Goal: Information Seeking & Learning: Learn about a topic

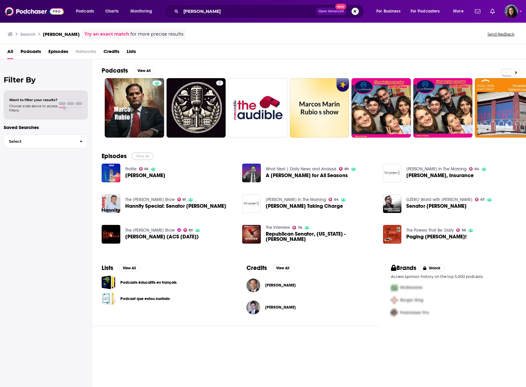
click at [143, 157] on button "View All" at bounding box center [143, 155] width 22 height 7
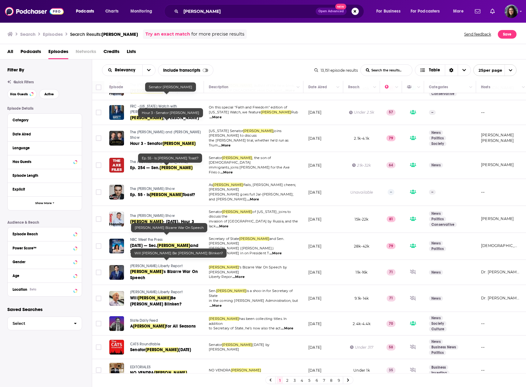
scroll to position [315, 0]
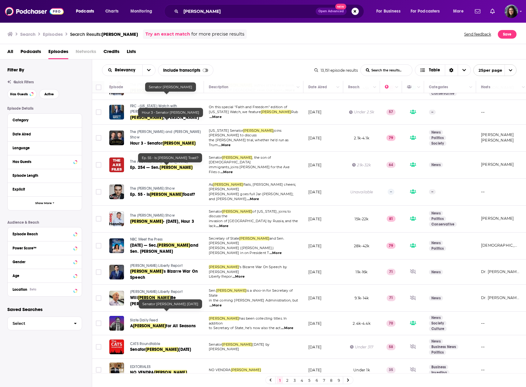
click at [287, 380] on link "2" at bounding box center [287, 379] width 6 height 7
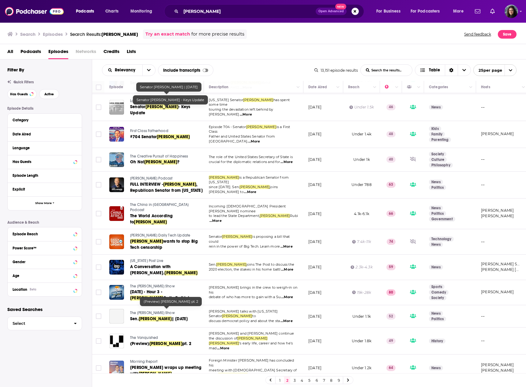
scroll to position [337, 0]
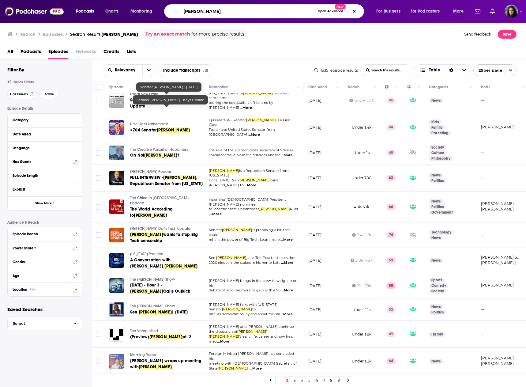
drag, startPoint x: 227, startPoint y: 10, endPoint x: 57, endPoint y: 10, distance: 170.3
click at [57, 10] on div "Podcasts Charts Monitoring marco rubio Open Advanced New For Business For Podca…" at bounding box center [263, 11] width 526 height 23
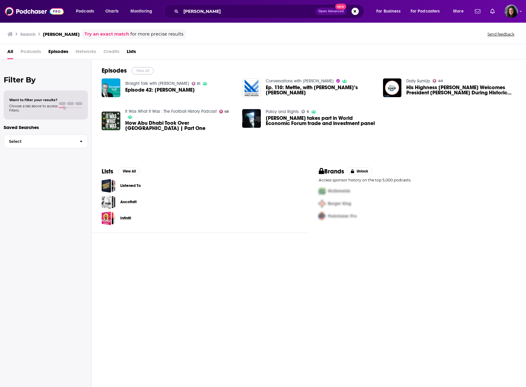
click at [143, 70] on button "View All" at bounding box center [143, 70] width 22 height 7
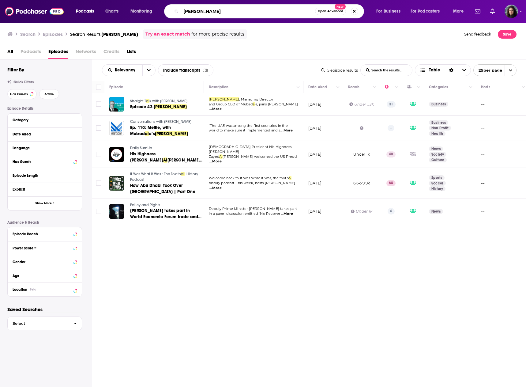
click at [215, 9] on input "salim" at bounding box center [248, 11] width 134 height 10
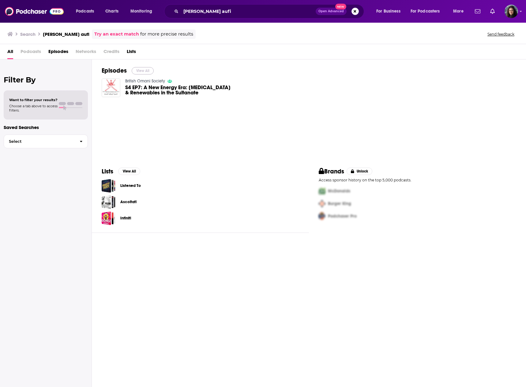
click at [139, 70] on button "View All" at bounding box center [143, 70] width 22 height 7
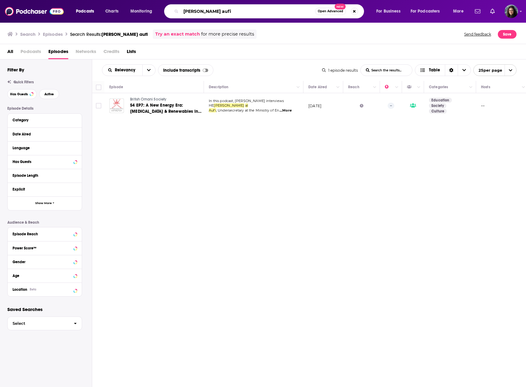
paste input "Arun Kumar Singh"
type input "Arun Kumar Singh"
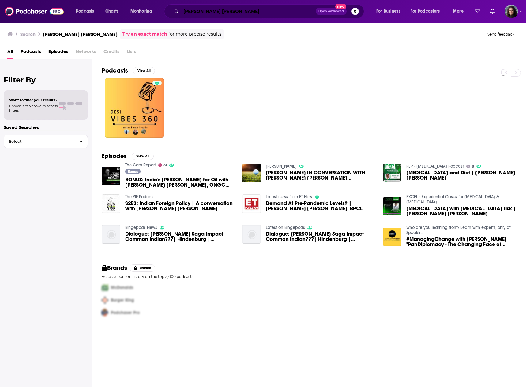
click at [205, 10] on input "Arun Kumar Singh" at bounding box center [248, 11] width 135 height 10
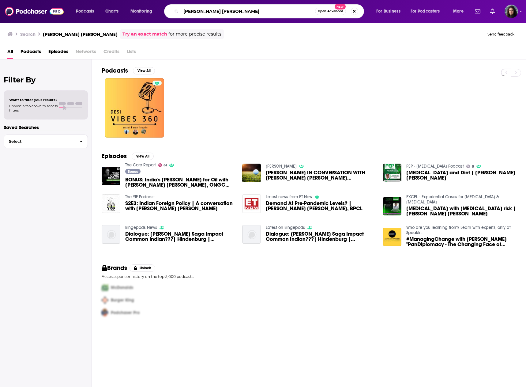
click at [205, 10] on input "Arun Kumar Singh" at bounding box center [248, 11] width 134 height 10
click at [140, 156] on button "View All" at bounding box center [143, 155] width 22 height 7
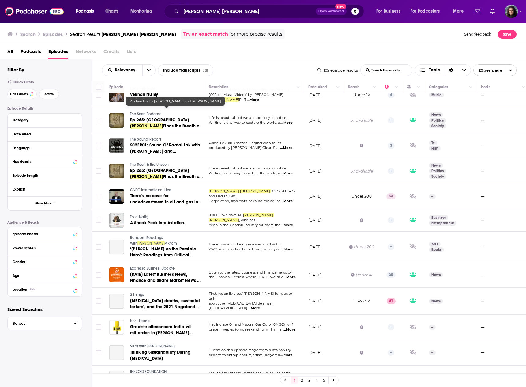
scroll to position [373, 0]
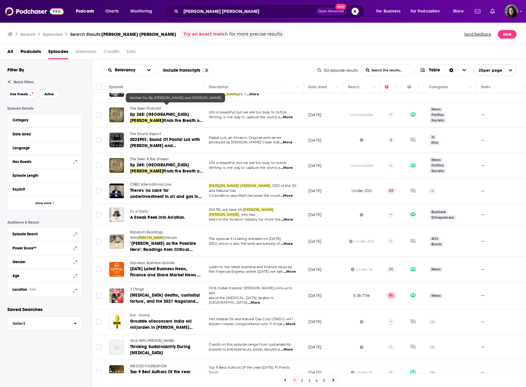
click at [304, 381] on link "2" at bounding box center [302, 379] width 6 height 7
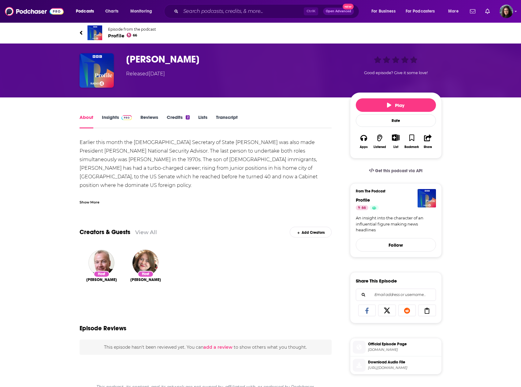
click at [90, 200] on div "Show More" at bounding box center [90, 202] width 20 height 6
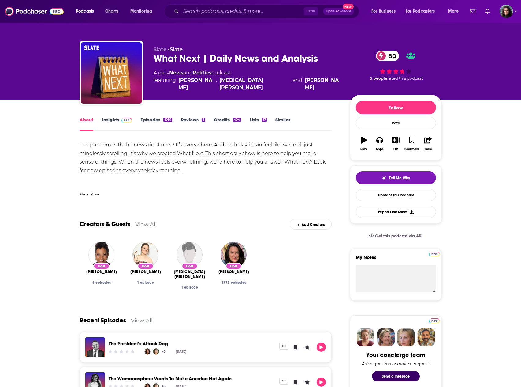
click at [85, 197] on div "Show More" at bounding box center [90, 194] width 20 height 6
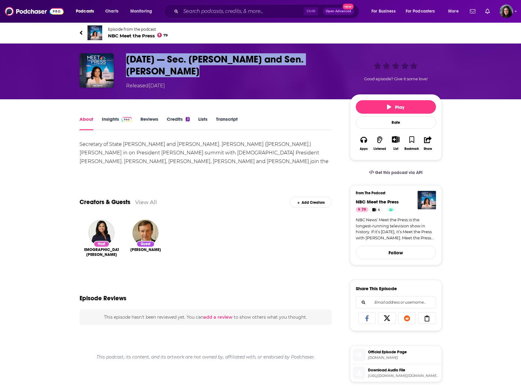
drag, startPoint x: 164, startPoint y: 72, endPoint x: 117, endPoint y: 62, distance: 48.3
click at [117, 62] on div "August 17 — Sec. Marco Rubio and Sen. Chris Murphy Released Sunday, 17th August…" at bounding box center [261, 71] width 363 height 36
copy div "August 17 — Sec. Marco Rubio and Sen. Chris Murphy"
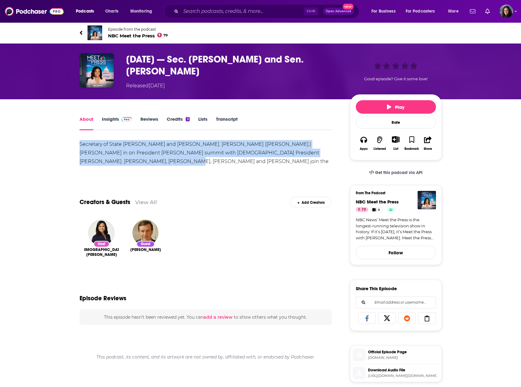
drag, startPoint x: 117, startPoint y: 163, endPoint x: 65, endPoint y: 143, distance: 55.6
click at [65, 143] on div "About Insights Reviews Credits 3 Lists Transcript Secretary of State Marco Rubi…" at bounding box center [261, 339] width 392 height 480
copy div "Secretary of State Marco Rubio and Sen. Chris Murphy (D-Conn.) weigh in on Pres…"
click at [112, 121] on link "Insights" at bounding box center [117, 123] width 30 height 14
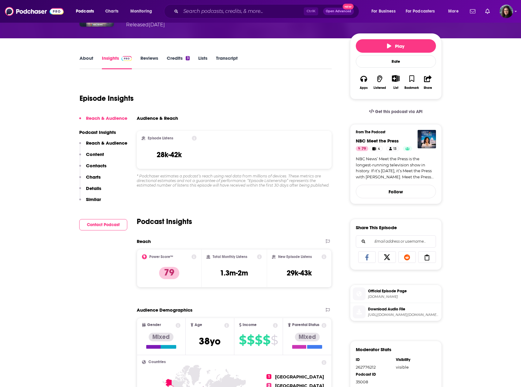
scroll to position [61, 0]
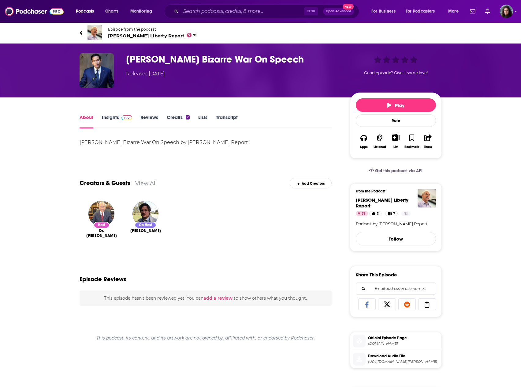
drag, startPoint x: 248, startPoint y: 139, endPoint x: 78, endPoint y: 139, distance: 169.6
click at [78, 139] on div "About Insights Reviews Credits 2 Lists Transcript Marco Rubio's Bizarre War On …" at bounding box center [210, 339] width 280 height 452
copy div "Marco Rubio's Bizarre War On Speech by Ron Paul Liberty Report"
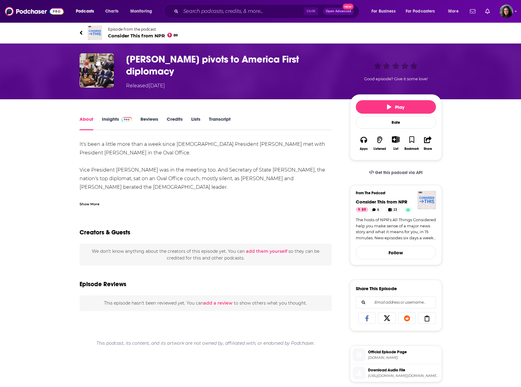
click at [92, 201] on div "Show More" at bounding box center [90, 204] width 20 height 6
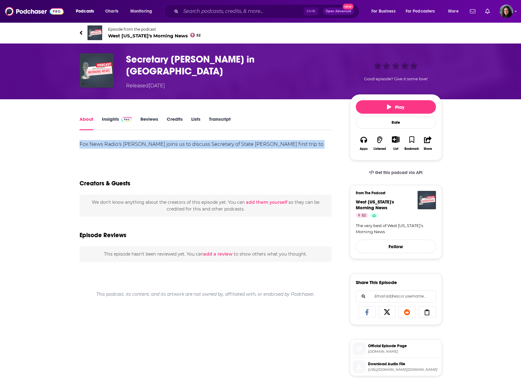
drag, startPoint x: 328, startPoint y: 141, endPoint x: 76, endPoint y: 141, distance: 252.3
click at [76, 141] on div "About Insights Reviews Credits Lists Transcript Fox News Radio's Jonathan Savag…" at bounding box center [210, 344] width 280 height 458
copy div "Fox News Radio's Jonathan Savage joins us to discuss Secretary of State Marco R…"
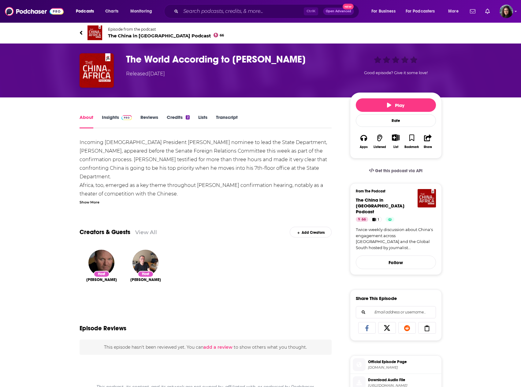
click at [92, 203] on div "Show More" at bounding box center [90, 202] width 20 height 6
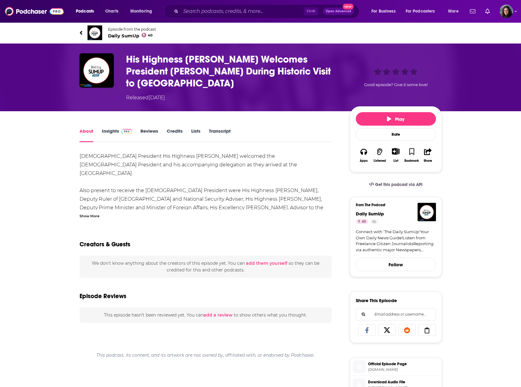
click at [95, 215] on div "Show More" at bounding box center [90, 216] width 20 height 6
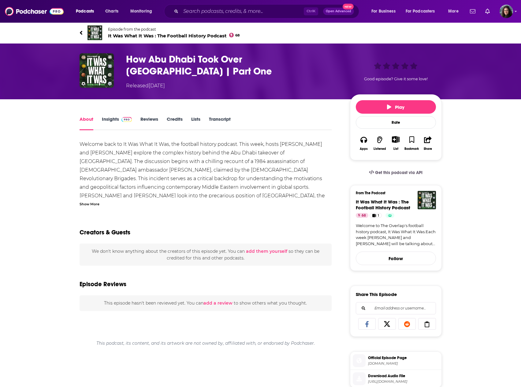
click at [95, 203] on div "Show More" at bounding box center [90, 204] width 20 height 6
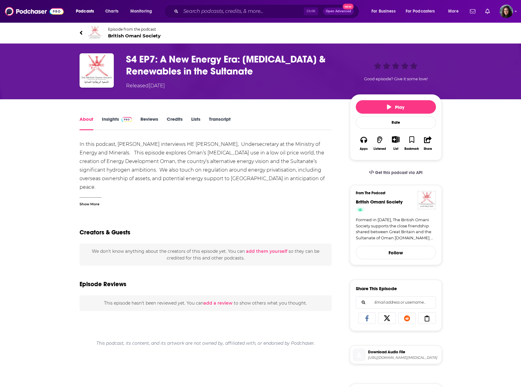
click at [97, 202] on div "Show More" at bounding box center [90, 204] width 20 height 6
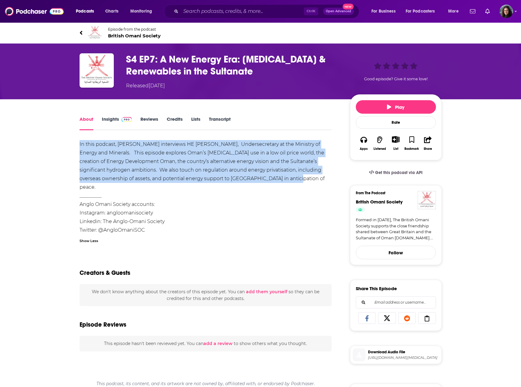
drag, startPoint x: 255, startPoint y: 179, endPoint x: 78, endPoint y: 140, distance: 181.0
click at [78, 140] on div "About Insights Reviews Credits Lists Transcript In this podcast, Ollie Blake in…" at bounding box center [210, 345] width 280 height 461
copy div "In this podcast, Ollie Blake interviews HE Salim al Aufi, Undersecretary at the…"
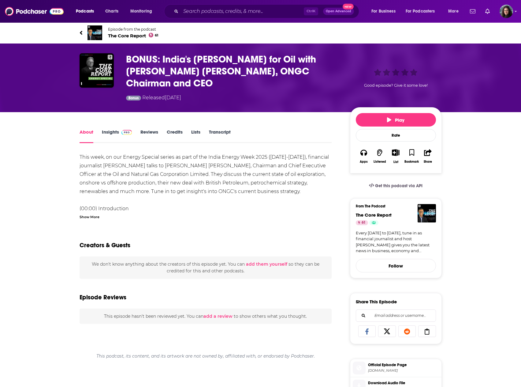
click at [85, 213] on div "Show More" at bounding box center [90, 216] width 20 height 6
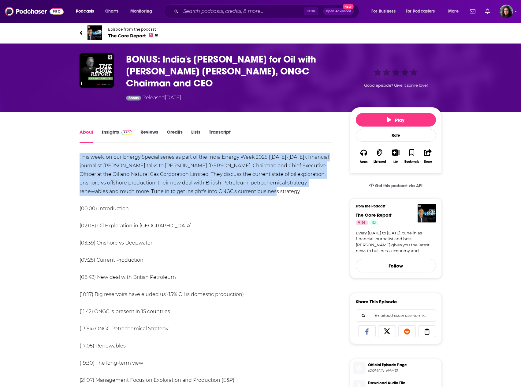
drag, startPoint x: 262, startPoint y: 180, endPoint x: 74, endPoint y: 144, distance: 192.1
copy div "This week, on our Energy Special series as part of the India Energy Week 2025 (…"
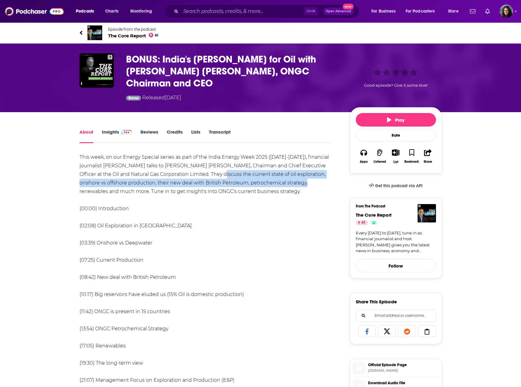
drag, startPoint x: 309, startPoint y: 171, endPoint x: 213, endPoint y: 161, distance: 97.0
click at [213, 161] on div "This week, on our Energy Special series as part of the India Energy Week 2025 (…" at bounding box center [206, 384] width 253 height 463
copy div "current state of oil exploration, onshore vs offshore production, their new dea…"
click at [107, 129] on link "Insights" at bounding box center [117, 136] width 30 height 14
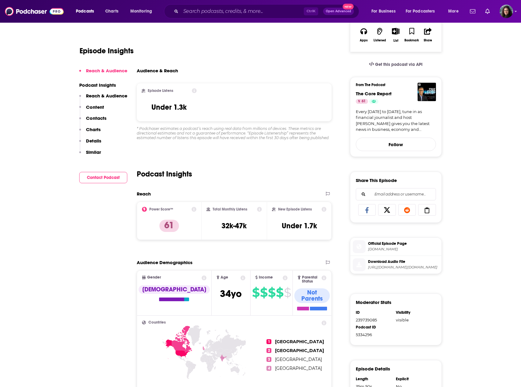
scroll to position [122, 0]
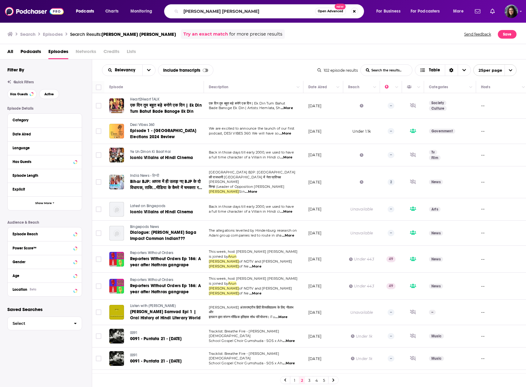
click at [144, 3] on div "Podcasts Charts Monitoring Arun Kumar Singh Open Advanced New For Business For …" at bounding box center [263, 11] width 526 height 23
type input "keir starmer"
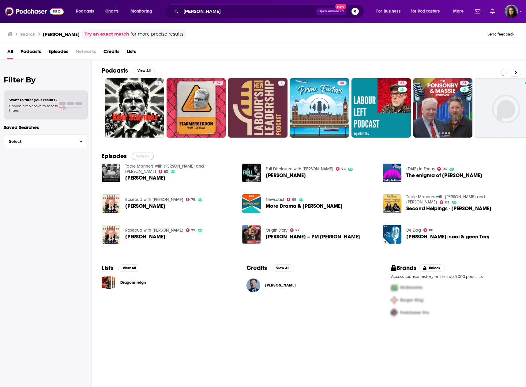
click at [145, 157] on button "View All" at bounding box center [143, 155] width 22 height 7
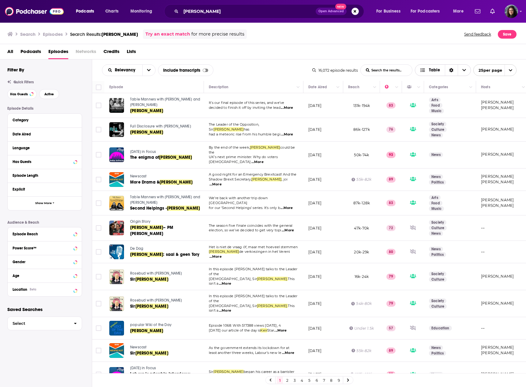
click at [469, 68] on span "Choose View" at bounding box center [464, 70] width 13 height 11
click at [467, 67] on span "Choose View" at bounding box center [464, 70] width 13 height 11
click at [147, 69] on icon "open menu" at bounding box center [149, 70] width 4 height 4
click at [147, 69] on icon "close menu" at bounding box center [149, 70] width 4 height 4
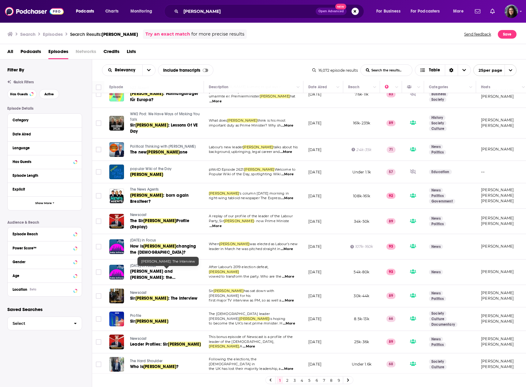
scroll to position [310, 0]
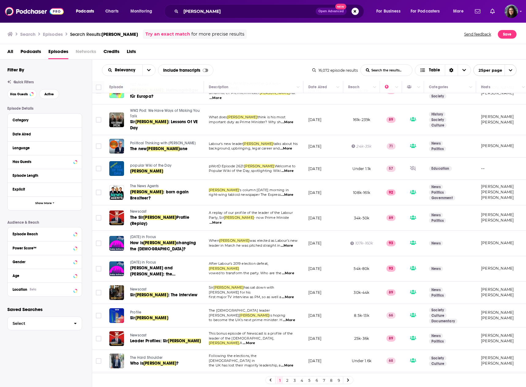
click at [289, 381] on link "2" at bounding box center [287, 379] width 6 height 7
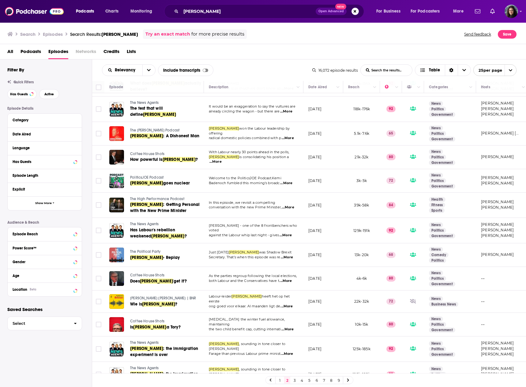
scroll to position [245, 0]
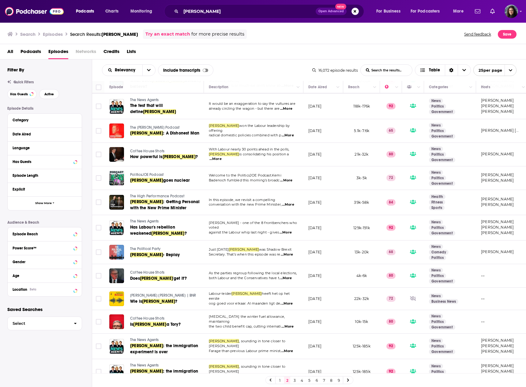
drag, startPoint x: 169, startPoint y: 335, endPoint x: 264, endPoint y: 336, distance: 94.9
click at [264, 339] on p "Keir Starmer , sounding in tone closer to Nigel" at bounding box center [253, 344] width 89 height 10
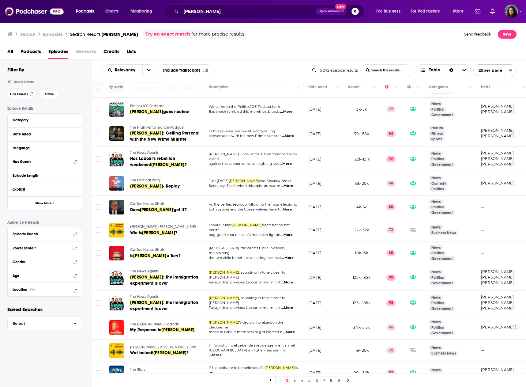
scroll to position [318, 0]
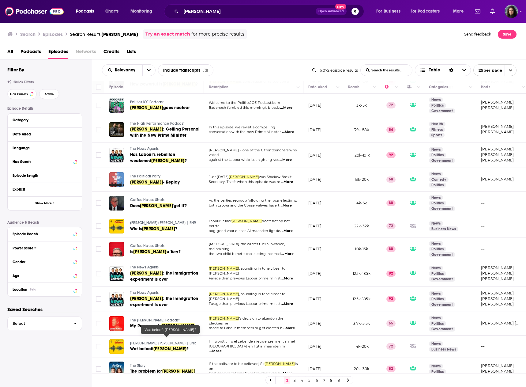
click at [295, 379] on link "3" at bounding box center [295, 379] width 6 height 7
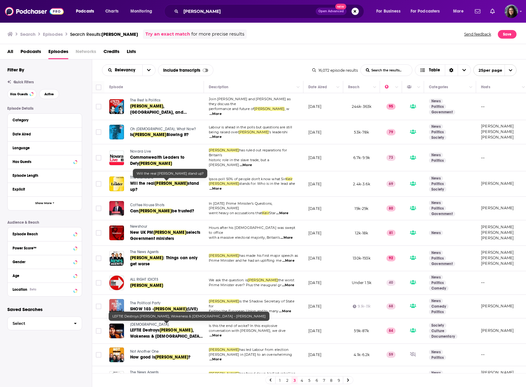
drag, startPoint x: 156, startPoint y: 325, endPoint x: 229, endPoint y: 329, distance: 73.0
click at [229, 329] on span "conversation with Andrew Doyle, we dive" at bounding box center [247, 330] width 77 height 4
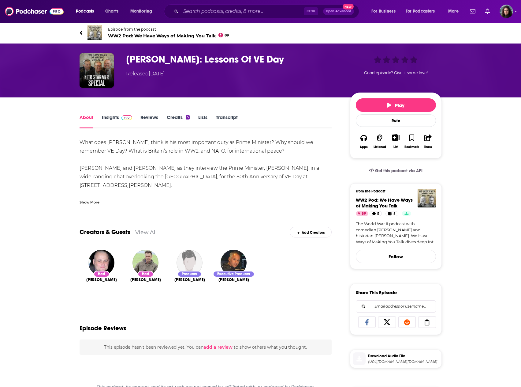
click at [90, 202] on div "Show More" at bounding box center [90, 202] width 20 height 6
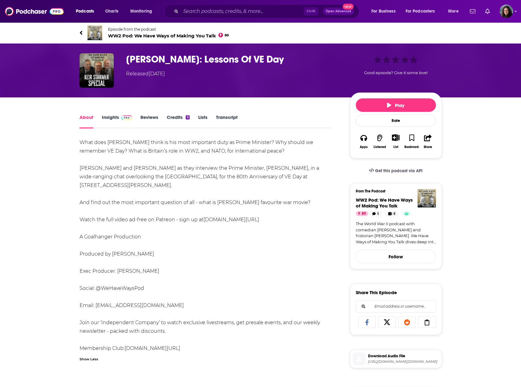
click at [107, 119] on link "Insights" at bounding box center [117, 121] width 30 height 14
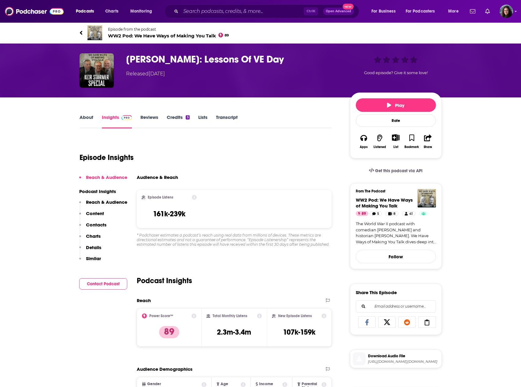
drag, startPoint x: 84, startPoint y: 117, endPoint x: 111, endPoint y: 122, distance: 28.0
click at [84, 117] on link "About" at bounding box center [87, 121] width 14 height 14
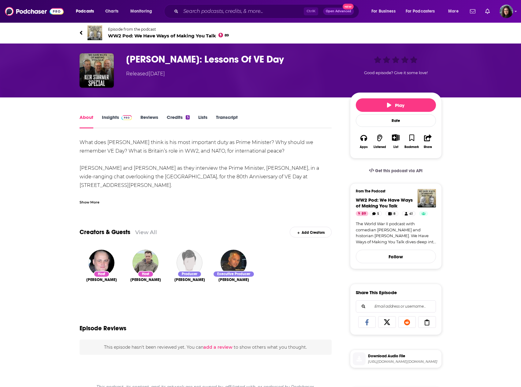
drag, startPoint x: 87, startPoint y: 201, endPoint x: 99, endPoint y: 202, distance: 12.0
click at [87, 201] on div "Show More" at bounding box center [90, 202] width 20 height 6
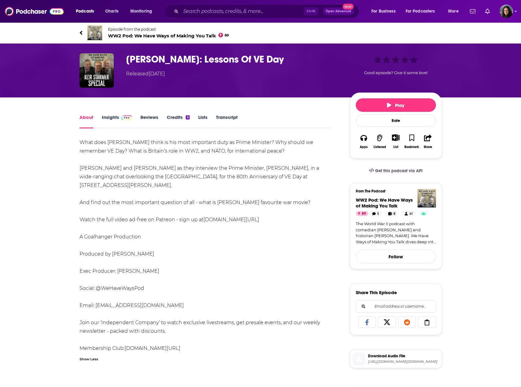
drag, startPoint x: 308, startPoint y: 195, endPoint x: 78, endPoint y: 141, distance: 236.6
click at [78, 141] on div "About Insights Reviews Credits 5 Lists Transcript What does Keir Starmer think …" at bounding box center [210, 346] width 280 height 466
copy div "What does Keir Starmer think is his most important duty as Prime Minister? Why …"
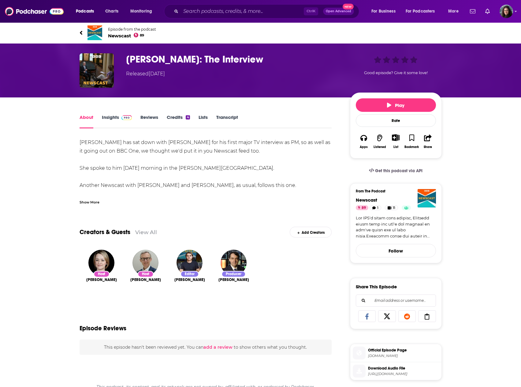
click at [89, 200] on div "Show More" at bounding box center [90, 202] width 20 height 6
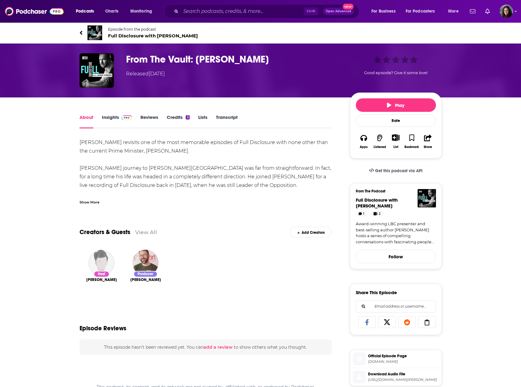
click at [95, 201] on div "Show More" at bounding box center [90, 202] width 20 height 6
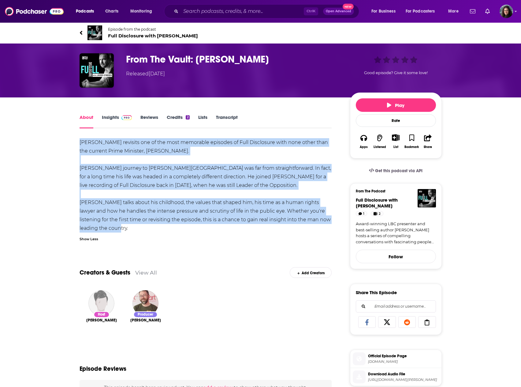
drag, startPoint x: 102, startPoint y: 228, endPoint x: 74, endPoint y: 140, distance: 92.1
click at [74, 140] on div "About Insights Reviews Credits 2 Lists Transcript James revisits one of the mos…" at bounding box center [210, 355] width 280 height 484
copy div "James revisits one of the most memorable episodes of Full Disclosure with none …"
click at [115, 116] on link "Insights" at bounding box center [117, 121] width 30 height 14
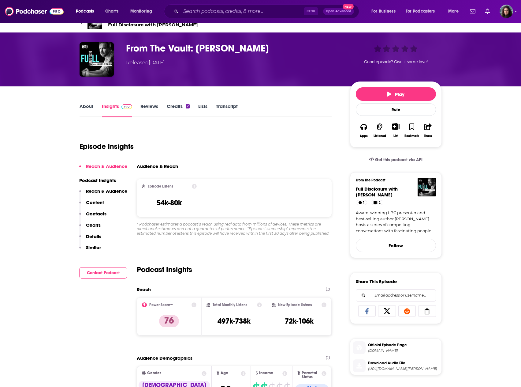
scroll to position [92, 0]
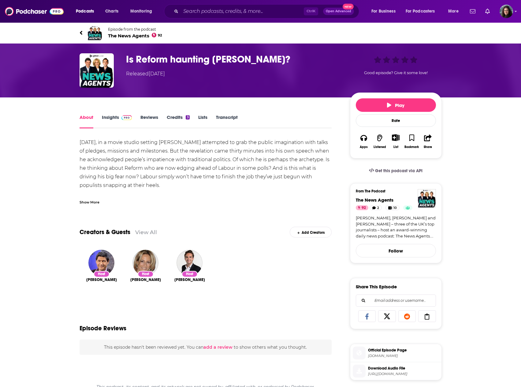
drag, startPoint x: 92, startPoint y: 200, endPoint x: 96, endPoint y: 201, distance: 4.3
click at [92, 200] on div "Show More" at bounding box center [90, 202] width 20 height 6
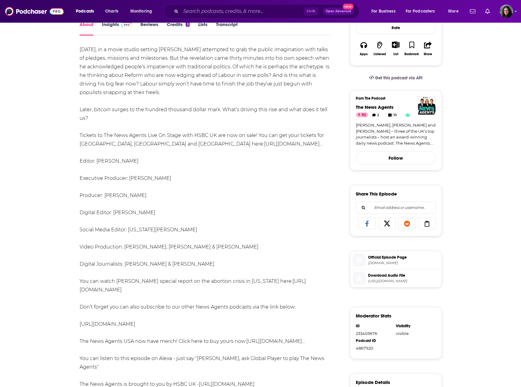
scroll to position [21, 0]
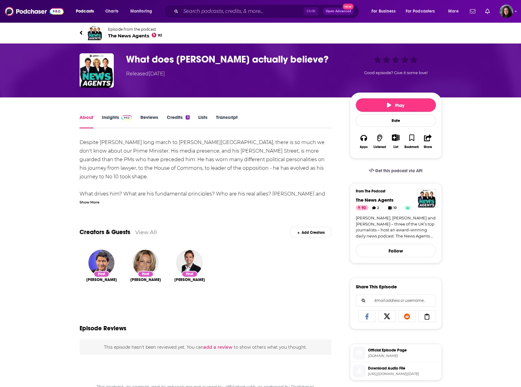
click at [98, 202] on div "Show More" at bounding box center [90, 202] width 20 height 6
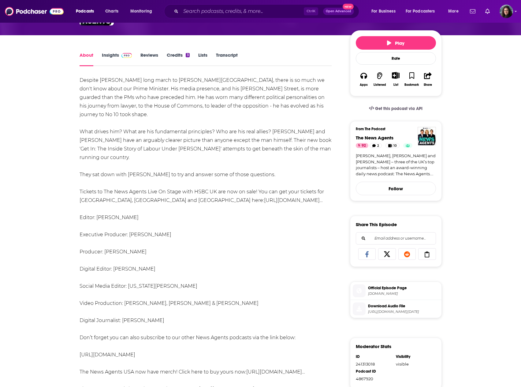
scroll to position [61, 0]
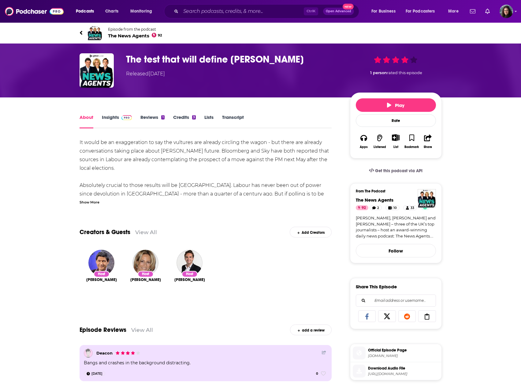
click at [89, 202] on div "Show More" at bounding box center [90, 202] width 20 height 6
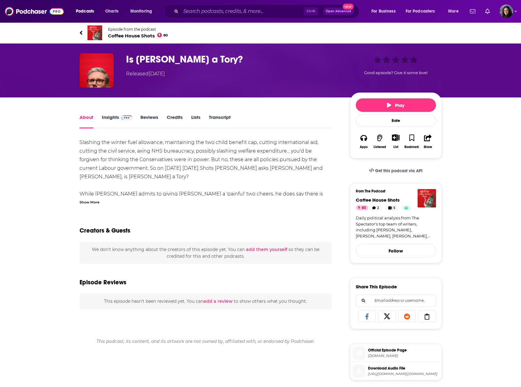
click at [94, 203] on div "Show More" at bounding box center [90, 202] width 20 height 6
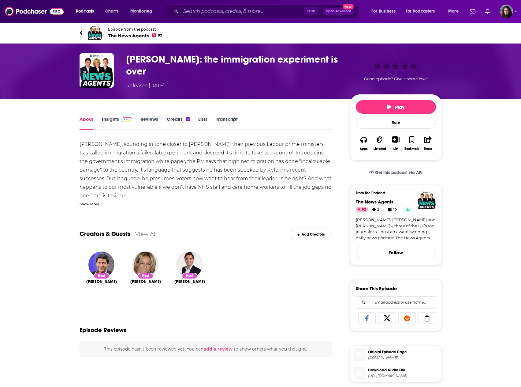
click at [91, 201] on div "Show More" at bounding box center [90, 204] width 20 height 6
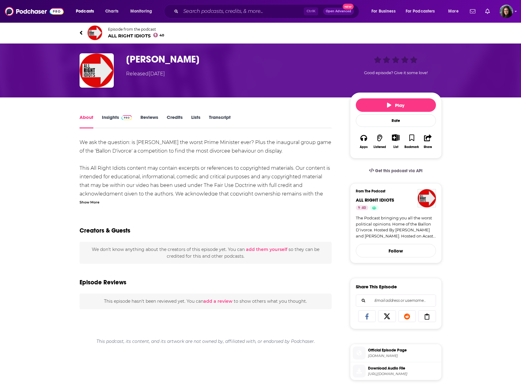
click at [94, 202] on div "Show More" at bounding box center [90, 202] width 20 height 6
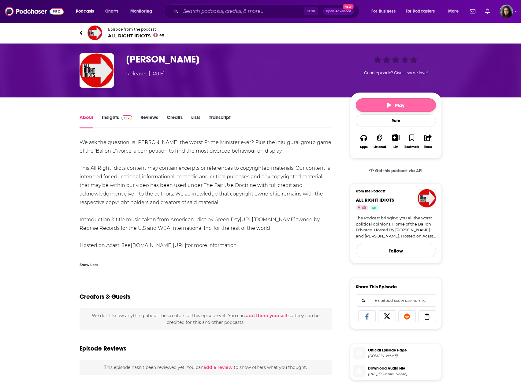
click at [386, 102] on button "Play" at bounding box center [396, 104] width 80 height 13
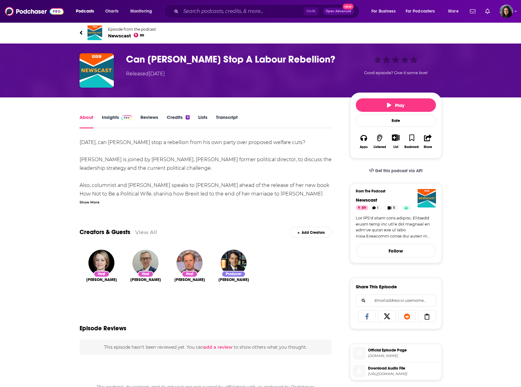
click at [82, 201] on div "Show More" at bounding box center [90, 202] width 20 height 6
